Goal: Task Accomplishment & Management: Complete application form

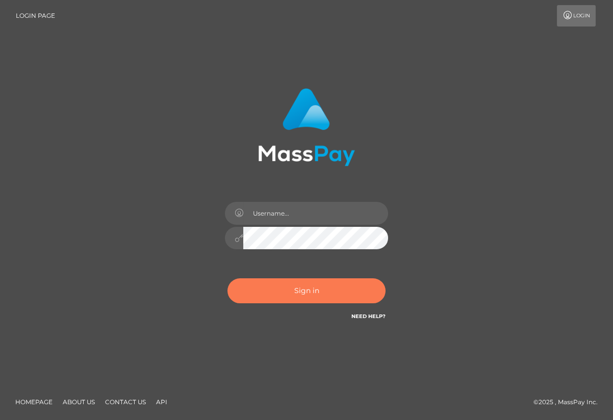
click at [313, 287] on button "Sign in" at bounding box center [306, 290] width 158 height 25
type input "aluasupport"
click at [268, 288] on button "Sign in" at bounding box center [306, 290] width 158 height 25
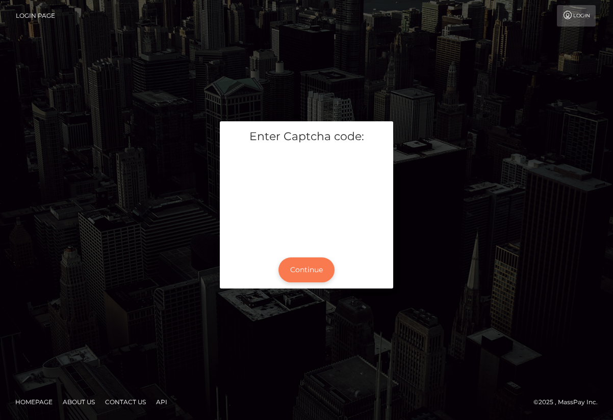
click at [302, 268] on button "Continue" at bounding box center [306, 270] width 56 height 25
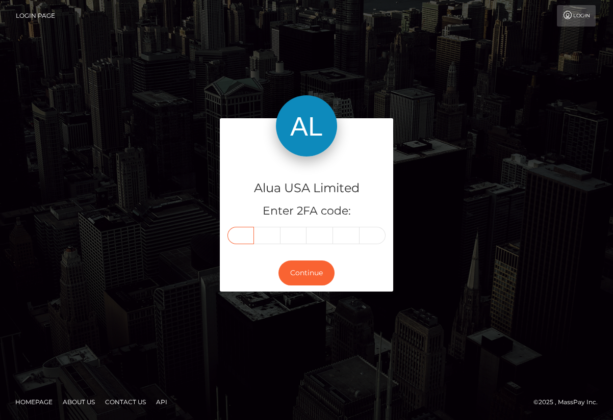
click at [246, 240] on input "text" at bounding box center [240, 235] width 27 height 17
type input "8"
type input "4"
type input "2"
type input "4"
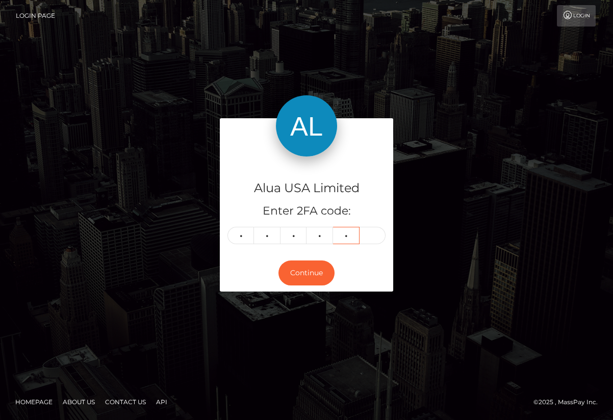
type input "2"
type input "1"
click at [311, 277] on button "Continue" at bounding box center [306, 273] width 56 height 25
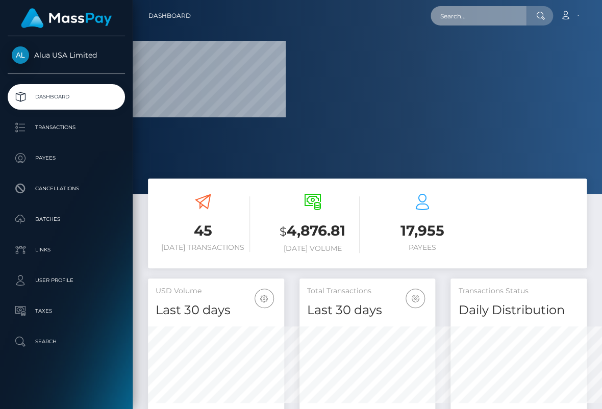
click at [478, 18] on input "text" at bounding box center [478, 15] width 96 height 19
paste input "64110a68b9ec60de7e0d261b"
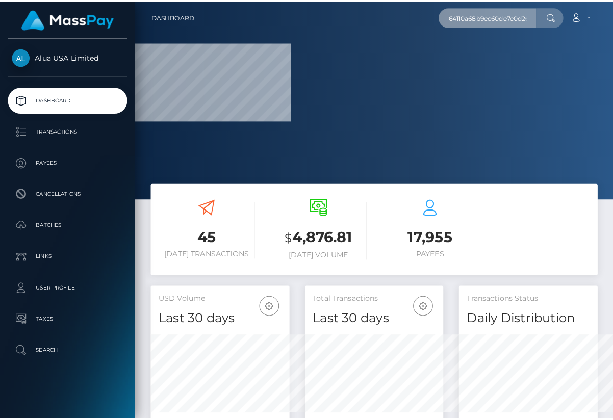
scroll to position [0, 8]
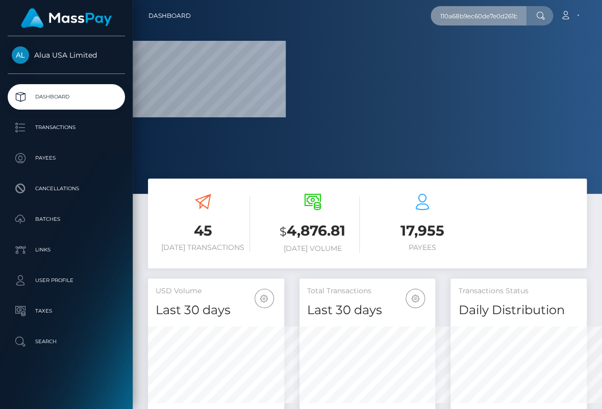
type input "64110a68b9ec60de7e0d261b"
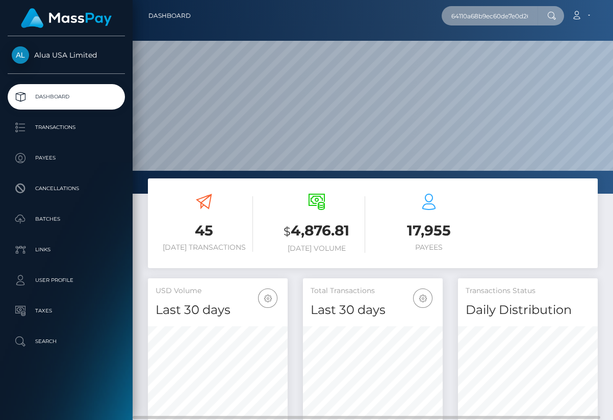
scroll to position [181, 140]
click at [513, 19] on input "64110a68b9ec60de7e0d261b" at bounding box center [490, 15] width 96 height 19
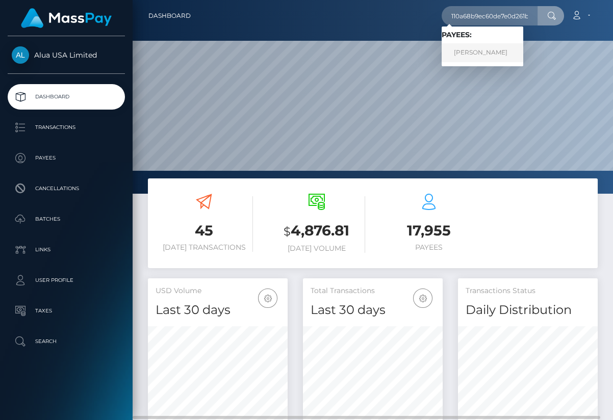
click at [501, 53] on link "Antoinette-Jannene Freebairn" at bounding box center [483, 52] width 82 height 19
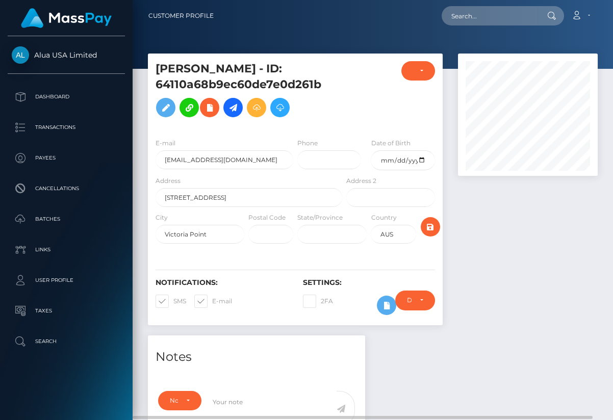
scroll to position [122, 140]
click at [388, 320] on div "Require ID/Selfie Verification Do not require Paid by payee" at bounding box center [415, 306] width 55 height 30
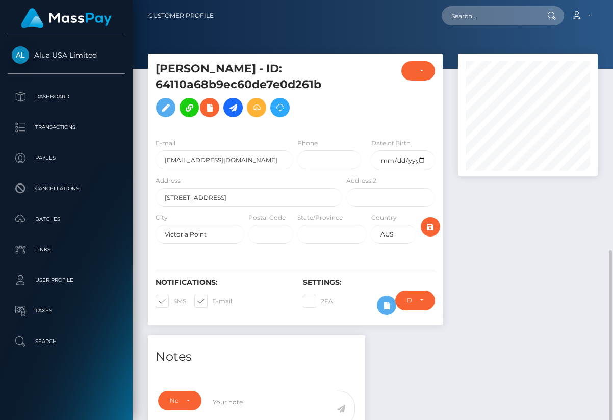
scroll to position [153, 0]
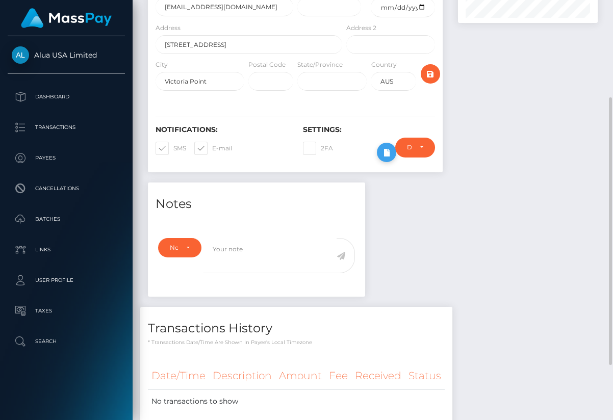
click at [383, 159] on icon at bounding box center [386, 152] width 12 height 13
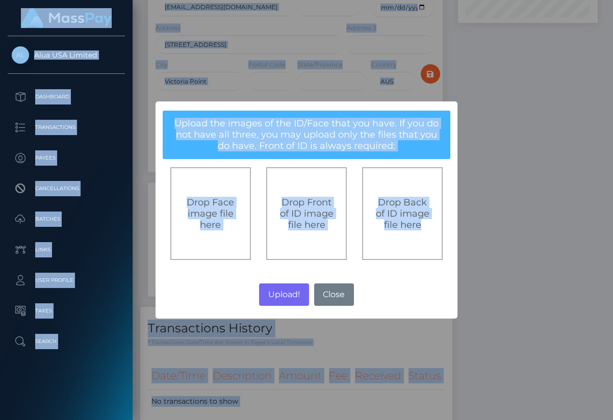
drag, startPoint x: 631, startPoint y: 265, endPoint x: 689, endPoint y: 264, distance: 57.1
click at [613, 264] on html "Alua USA Limited Dashboard Transactions Payees Cancellations Batches Links Taxes" at bounding box center [306, 210] width 613 height 420
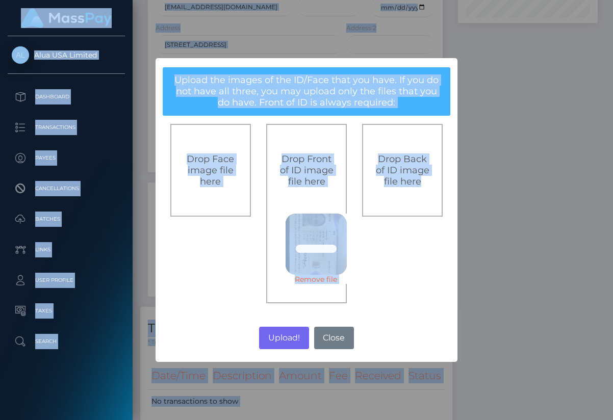
click at [313, 167] on span "Drop Front of ID image file here" at bounding box center [307, 171] width 54 height 34
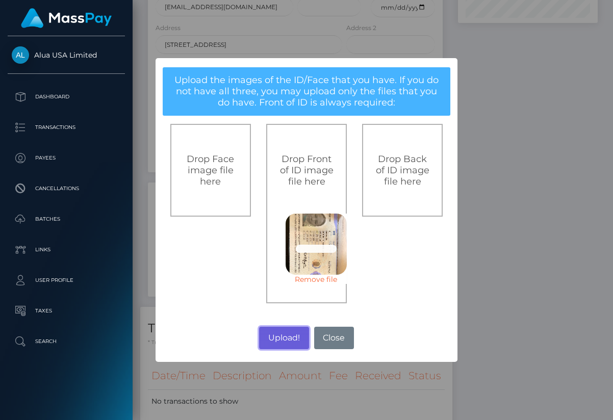
click at [276, 339] on button "Upload!" at bounding box center [283, 338] width 49 height 22
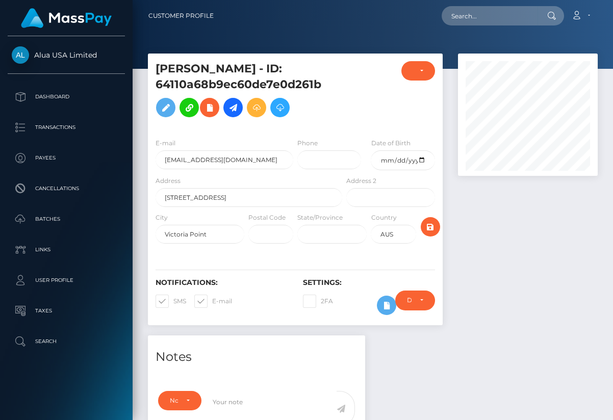
scroll to position [459, 0]
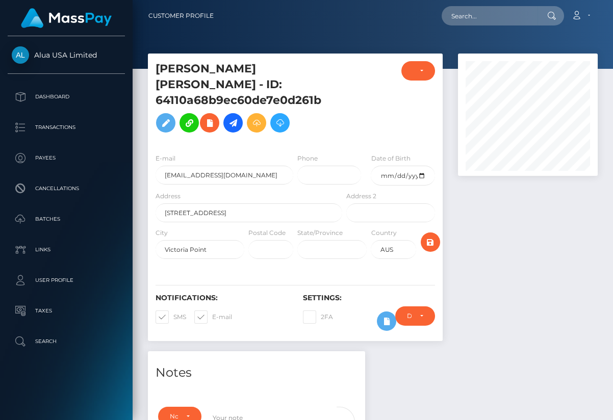
scroll to position [122, 140]
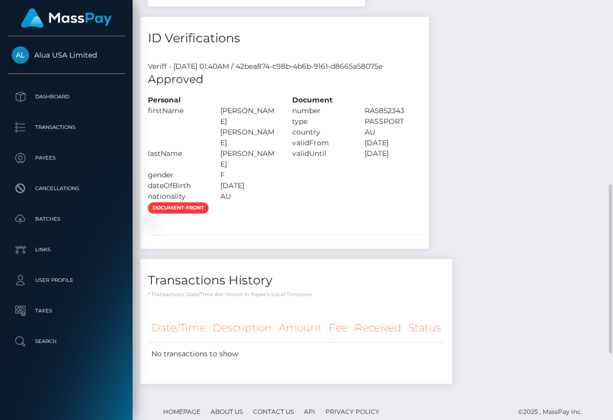
click at [527, 285] on div "Notes Note Type Compliance Clear Compliance General Note Type" at bounding box center [372, 143] width 465 height 502
